Goal: Task Accomplishment & Management: Manage account settings

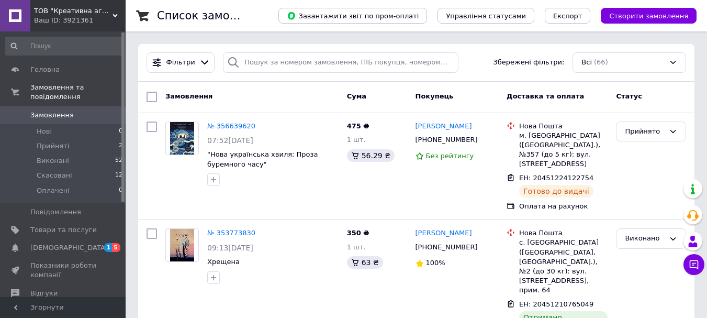
click at [65, 60] on div "Головна Замовлення та повідомлення Замовлення 0 Нові 0 Прийняті 2 Виконані 52 С…" at bounding box center [64, 165] width 129 height 268
click at [65, 61] on link "Головна" at bounding box center [64, 70] width 129 height 18
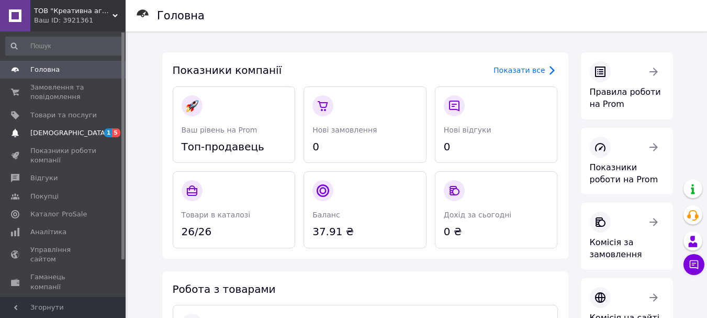
click at [83, 130] on span "[DEMOGRAPHIC_DATA]" at bounding box center [63, 132] width 66 height 9
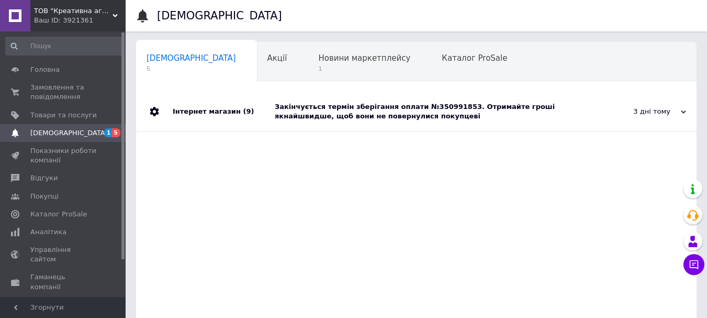
click at [243, 114] on span "(9)" at bounding box center [248, 111] width 11 height 8
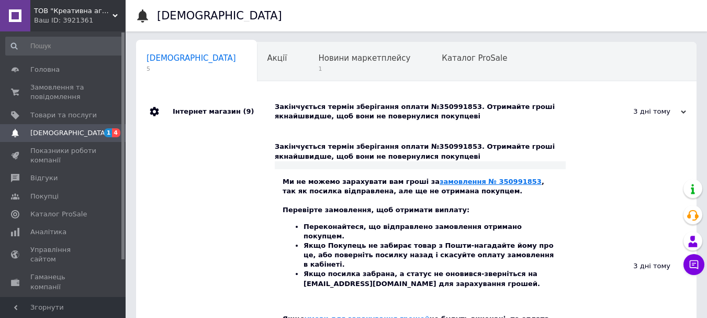
click at [472, 180] on link "замовлення № 350991853" at bounding box center [490, 181] width 102 height 8
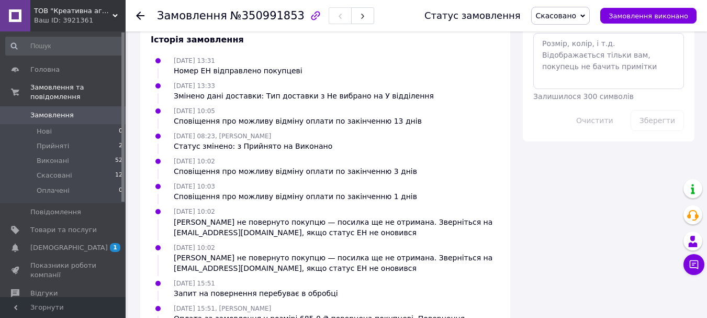
scroll to position [591, 0]
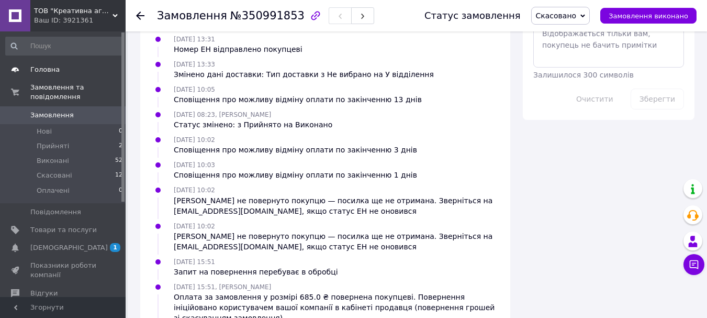
click at [40, 70] on span "Головна" at bounding box center [44, 69] width 29 height 9
